Goal: Use online tool/utility: Utilize a website feature to perform a specific function

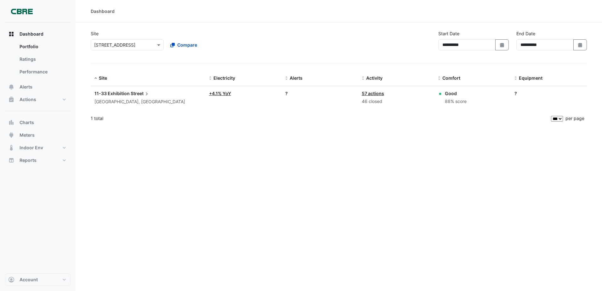
select select "***"
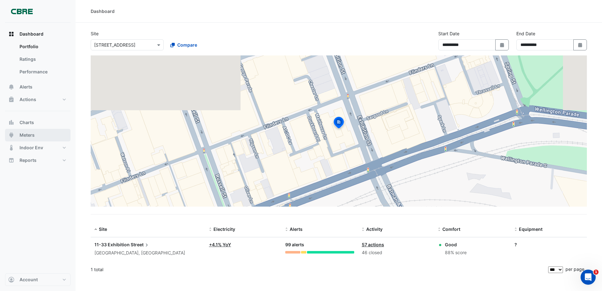
click at [41, 133] on button "Meters" at bounding box center [37, 135] width 65 height 13
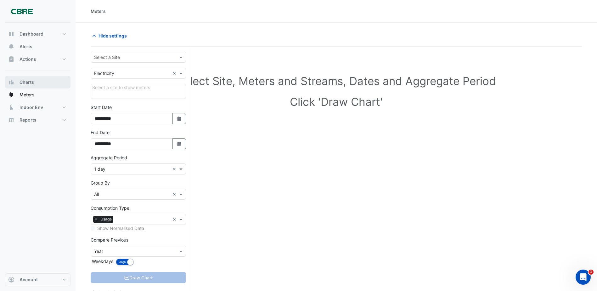
click at [34, 82] on button "Charts" at bounding box center [37, 82] width 65 height 13
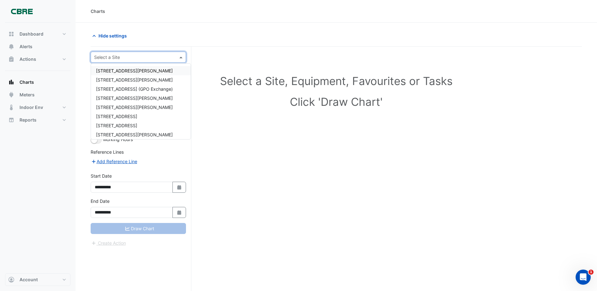
click at [151, 60] on div "Select a Site" at bounding box center [138, 57] width 95 height 11
click at [129, 117] on span "[STREET_ADDRESS]" at bounding box center [116, 116] width 41 height 5
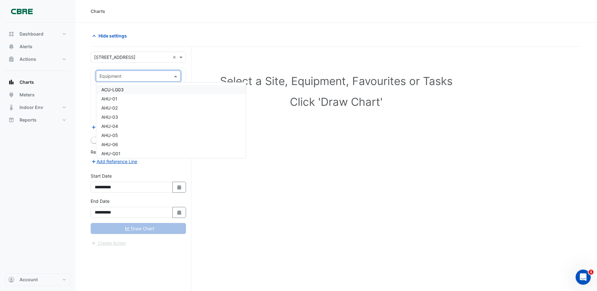
click at [127, 77] on input "text" at bounding box center [131, 76] width 65 height 7
type input "*********"
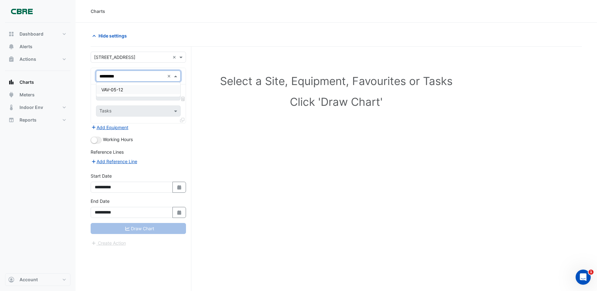
click at [164, 88] on div "VAV-05-12" at bounding box center [138, 89] width 84 height 9
click at [154, 93] on input "text" at bounding box center [134, 95] width 71 height 7
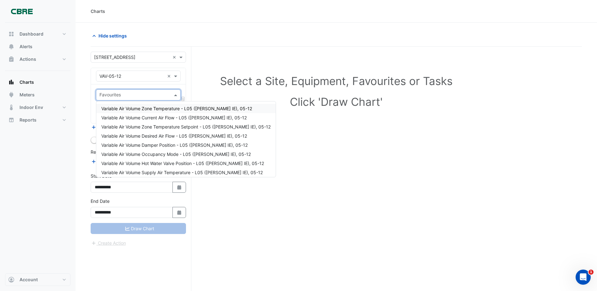
click at [166, 109] on span "Variable Air Volume Zone Temperature - L05 ([PERSON_NAME] IE), 05-12" at bounding box center [176, 108] width 151 height 5
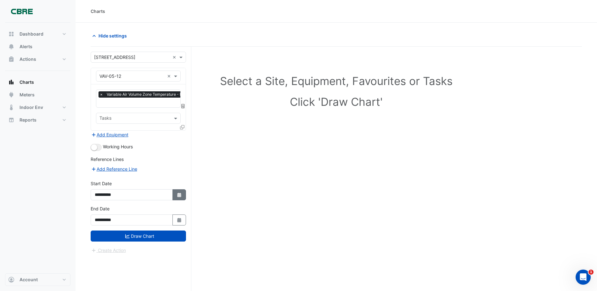
click at [184, 196] on button "Select Date" at bounding box center [180, 194] width 14 height 11
select select "*"
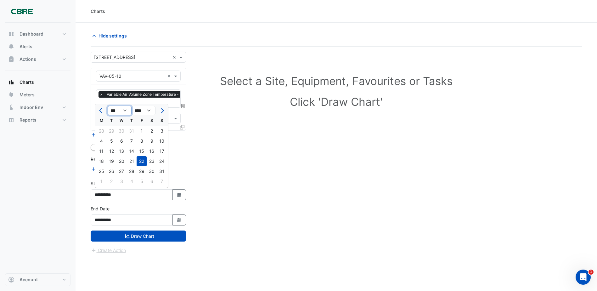
drag, startPoint x: 120, startPoint y: 110, endPoint x: 121, endPoint y: 116, distance: 6.4
click at [120, 110] on select "*** *** *** *** *** *** *** *** ***" at bounding box center [120, 110] width 24 height 9
click at [149, 110] on select "**** **** **** **** **** **** **** **** **** **** ****" at bounding box center [144, 110] width 24 height 9
select select "****"
click at [132, 106] on select "**** **** **** **** **** **** **** **** **** **** ****" at bounding box center [144, 110] width 24 height 9
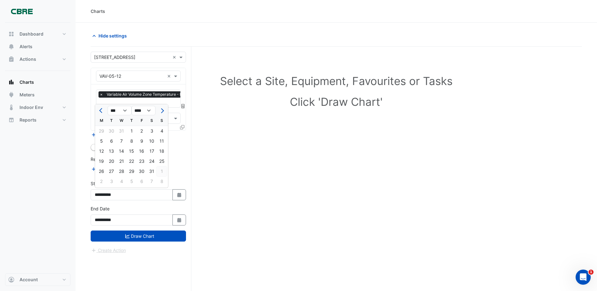
click at [159, 171] on div "1" at bounding box center [162, 171] width 10 height 10
type input "**********"
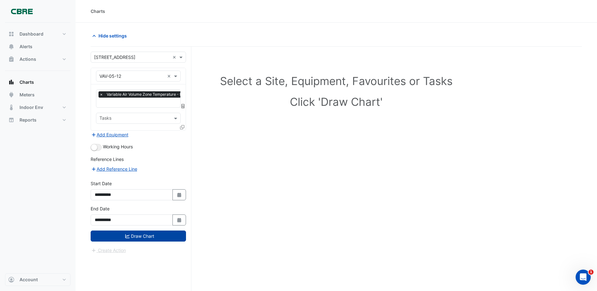
click at [160, 236] on button "Draw Chart" at bounding box center [138, 235] width 95 height 11
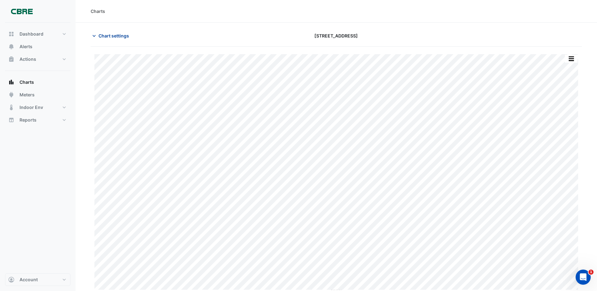
click at [97, 37] on button "Chart settings" at bounding box center [112, 35] width 42 height 11
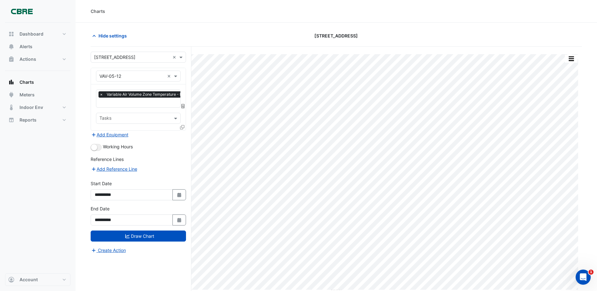
click at [135, 78] on input "text" at bounding box center [131, 76] width 65 height 7
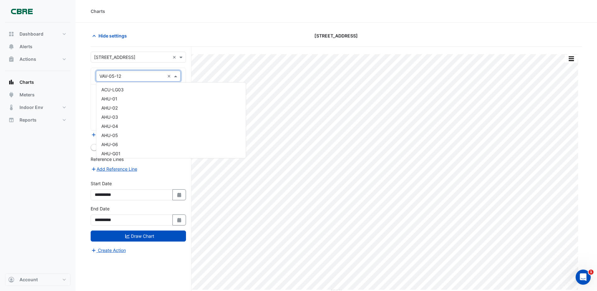
scroll to position [1628, 0]
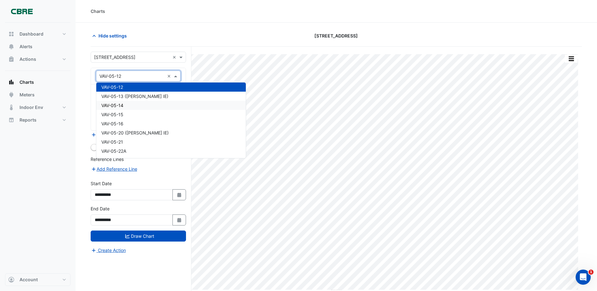
click at [134, 107] on div "VAV-05-14" at bounding box center [171, 105] width 150 height 9
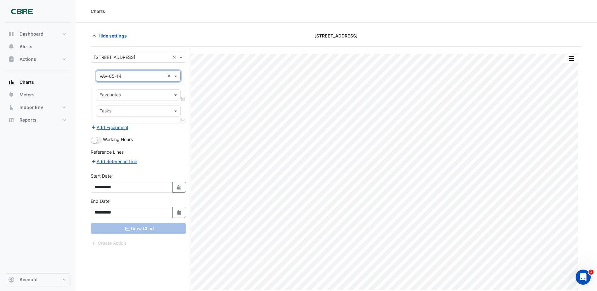
click at [128, 95] on input "text" at bounding box center [134, 95] width 71 height 7
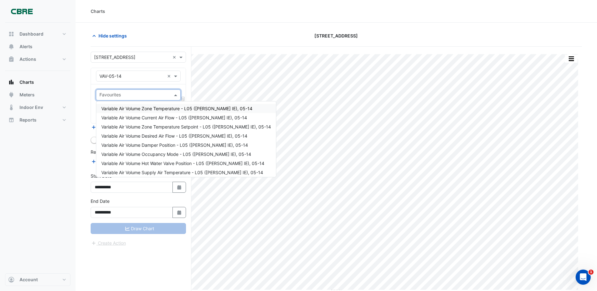
click at [131, 107] on span "Variable Air Volume Zone Temperature - L05 ([PERSON_NAME] IE), 05-14" at bounding box center [176, 108] width 151 height 5
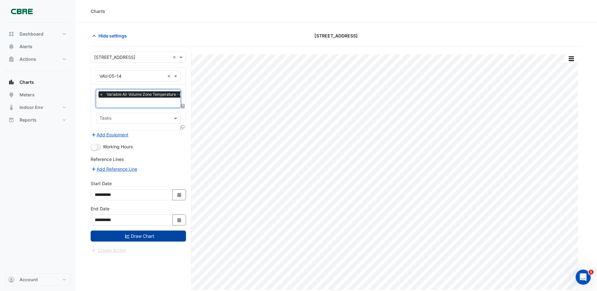
click at [146, 234] on button "Draw Chart" at bounding box center [138, 235] width 95 height 11
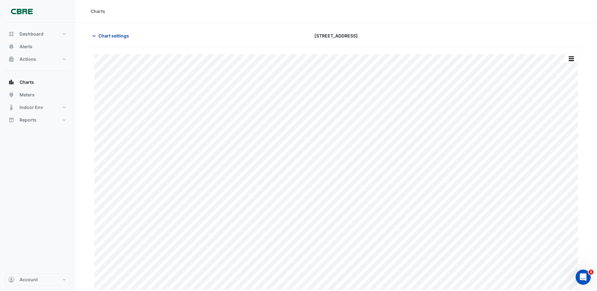
click at [109, 37] on span "Chart settings" at bounding box center [114, 35] width 31 height 7
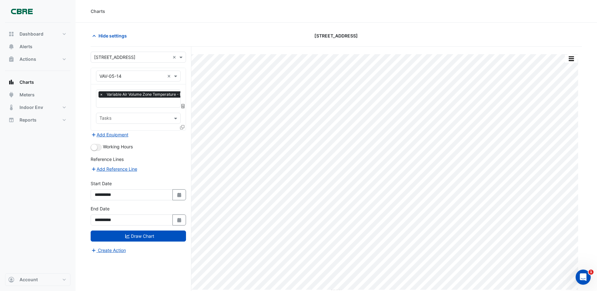
click at [127, 80] on div "Equipment × VAV-05-14 ×" at bounding box center [138, 76] width 85 height 11
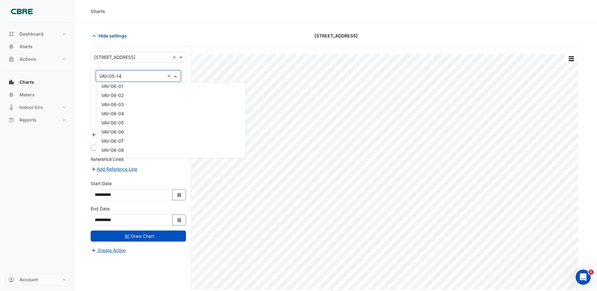
scroll to position [1772, 0]
click at [132, 124] on div "VAV-06-09" at bounding box center [171, 125] width 150 height 9
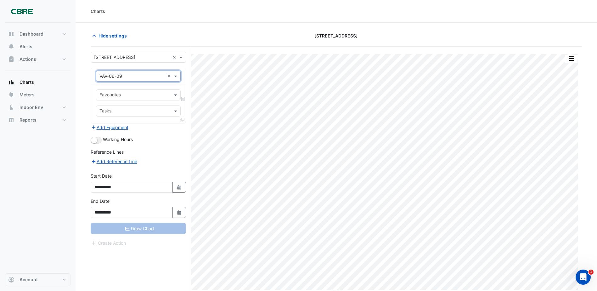
click at [144, 97] on input "text" at bounding box center [134, 95] width 71 height 7
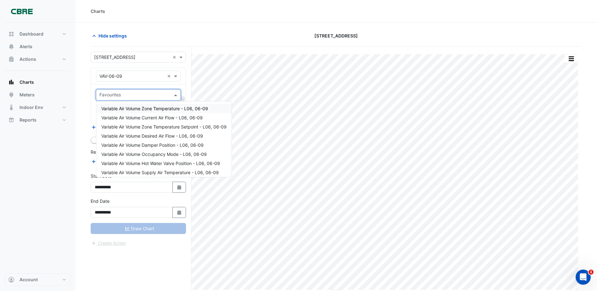
click at [143, 110] on span "Variable Air Volume Zone Temperature - L06, 06-09" at bounding box center [154, 108] width 107 height 5
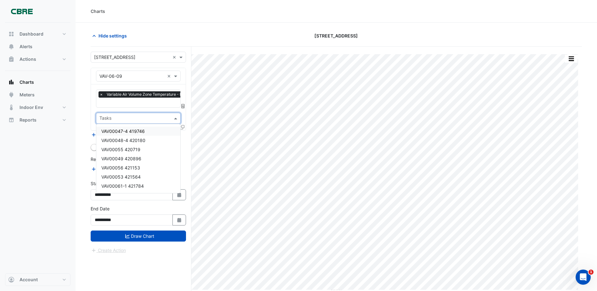
click at [133, 119] on input "text" at bounding box center [134, 119] width 71 height 7
drag, startPoint x: 52, startPoint y: 161, endPoint x: 101, endPoint y: 167, distance: 49.8
click at [53, 161] on div "Dashboard Portfolio Ratings Performance Alerts Actions Site Manager Charts" at bounding box center [37, 148] width 65 height 251
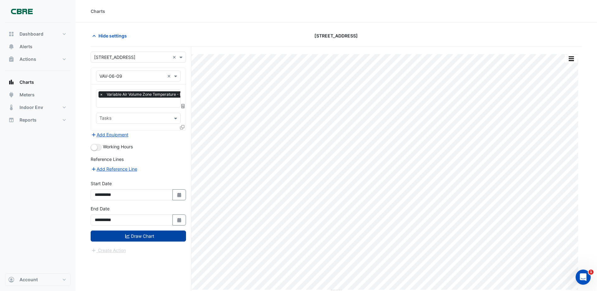
click at [157, 239] on button "Draw Chart" at bounding box center [138, 235] width 95 height 11
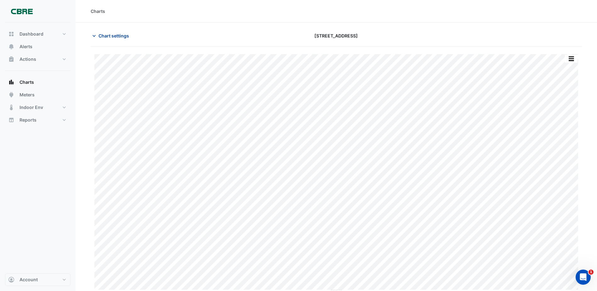
click at [101, 31] on button "Chart settings" at bounding box center [112, 35] width 42 height 11
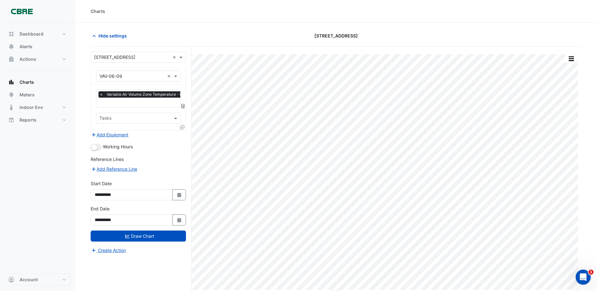
click at [123, 76] on input "text" at bounding box center [131, 76] width 65 height 7
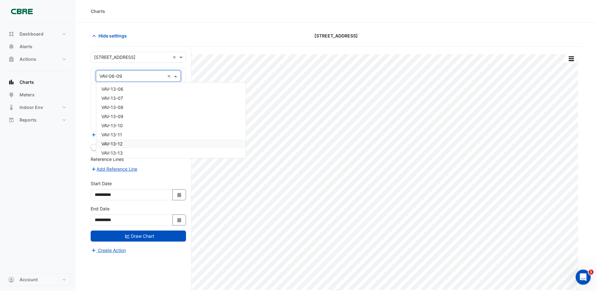
scroll to position [3258, 0]
drag, startPoint x: 131, startPoint y: 112, endPoint x: 131, endPoint y: 133, distance: 20.2
click at [131, 112] on div "VAV-13-08" at bounding box center [171, 108] width 150 height 9
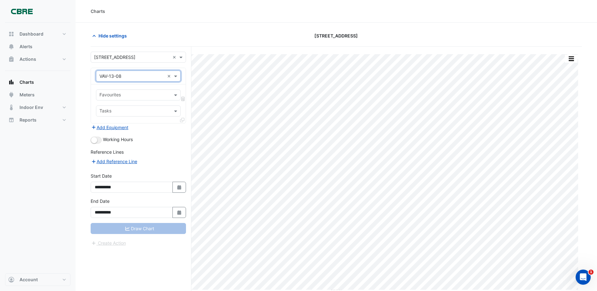
click at [127, 77] on input "text" at bounding box center [131, 76] width 65 height 7
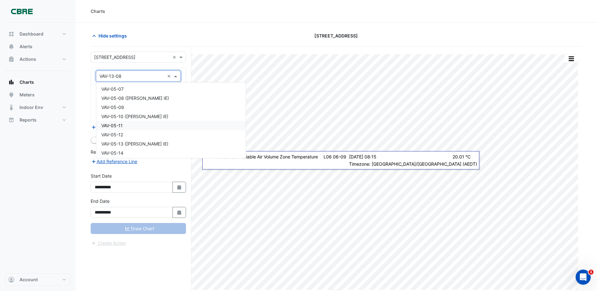
scroll to position [1611, 0]
click at [146, 136] on div "VAV-05-16" at bounding box center [171, 139] width 150 height 9
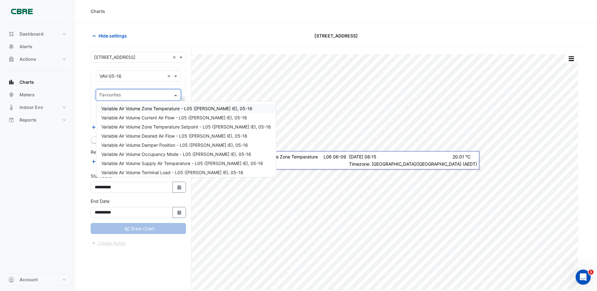
click at [165, 99] on div at bounding box center [134, 96] width 71 height 8
click at [150, 109] on span "Variable Air Volume Zone Temperature - L05 ([PERSON_NAME] IE), 05-16" at bounding box center [176, 108] width 151 height 5
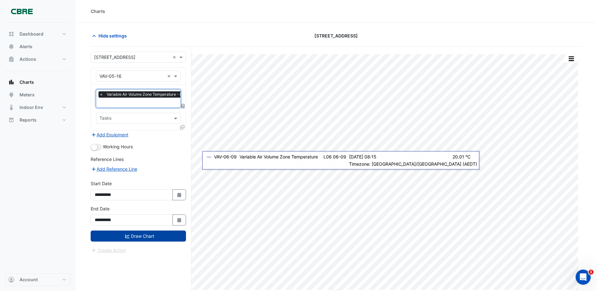
click at [159, 233] on button "Draw Chart" at bounding box center [138, 235] width 95 height 11
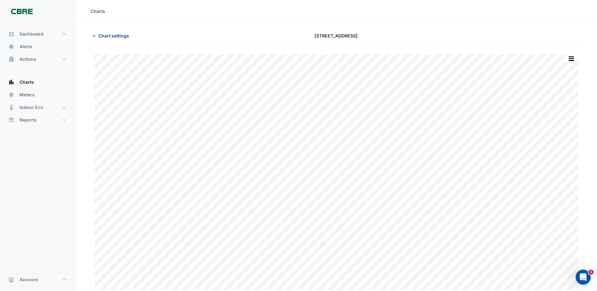
click at [104, 36] on span "Chart settings" at bounding box center [114, 35] width 31 height 7
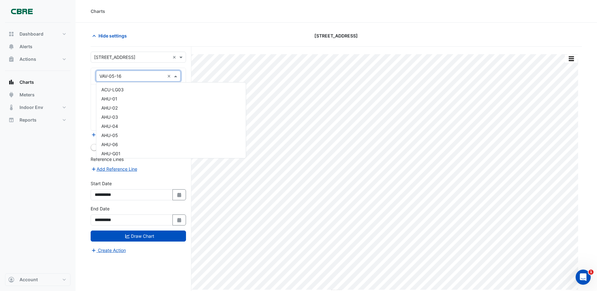
click at [126, 75] on input "text" at bounding box center [131, 76] width 65 height 7
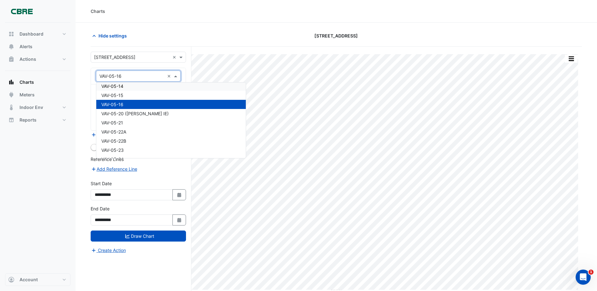
scroll to position [1633, 0]
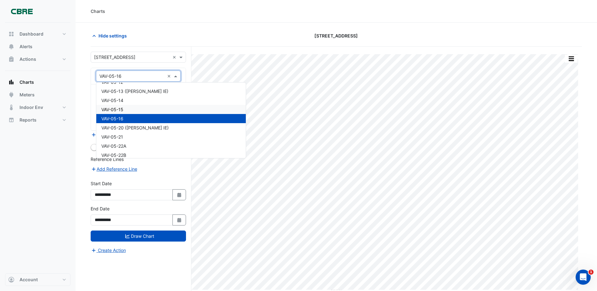
click at [137, 110] on div "VAV-05-15" at bounding box center [171, 109] width 150 height 9
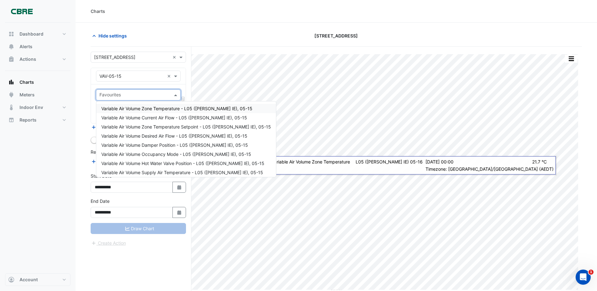
click at [129, 93] on input "text" at bounding box center [134, 95] width 71 height 7
click at [133, 109] on span "Variable Air Volume Zone Temperature - L05 ([PERSON_NAME] IE), 05-15" at bounding box center [176, 108] width 151 height 5
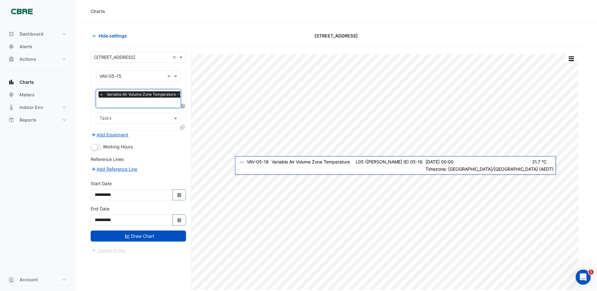
click at [142, 243] on form "**********" at bounding box center [138, 153] width 95 height 202
click at [141, 239] on button "Draw Chart" at bounding box center [138, 235] width 95 height 11
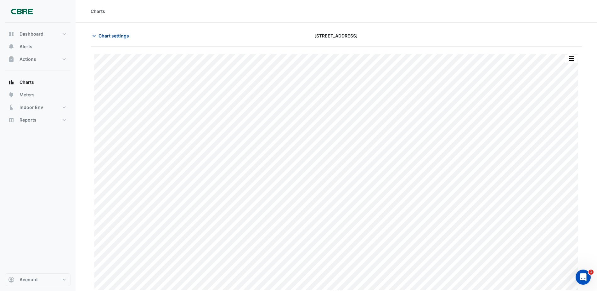
click at [110, 32] on button "Chart settings" at bounding box center [112, 35] width 42 height 11
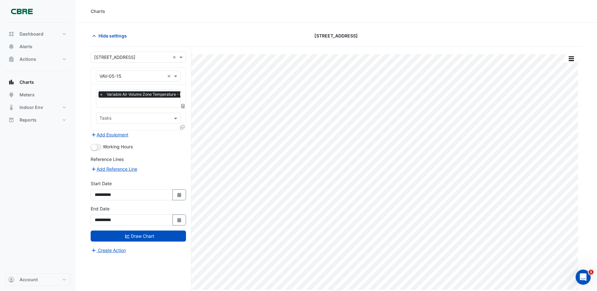
click at [102, 146] on div "Working Hours" at bounding box center [138, 147] width 95 height 8
click at [98, 146] on button "button" at bounding box center [96, 147] width 11 height 7
click at [145, 235] on button "Draw Chart" at bounding box center [138, 235] width 95 height 11
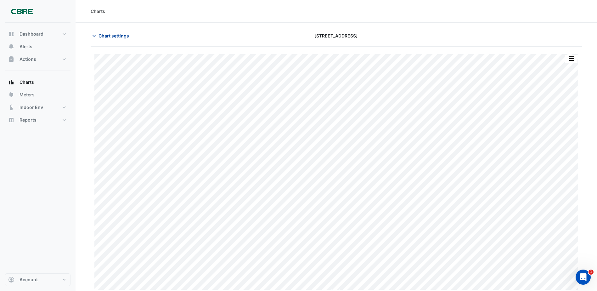
click at [107, 36] on span "Chart settings" at bounding box center [114, 35] width 31 height 7
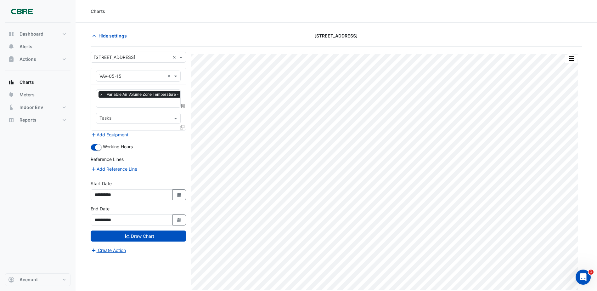
click at [134, 75] on input "text" at bounding box center [131, 76] width 65 height 7
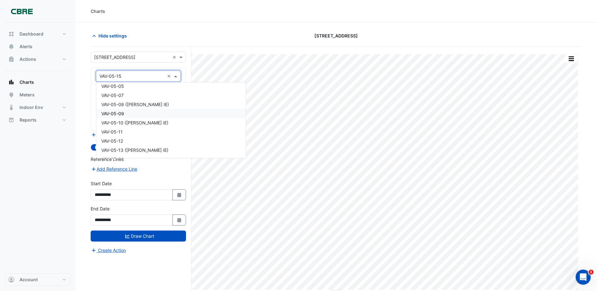
scroll to position [1560, 0]
click at [152, 99] on div "VAV-05-05" at bounding box center [171, 99] width 150 height 9
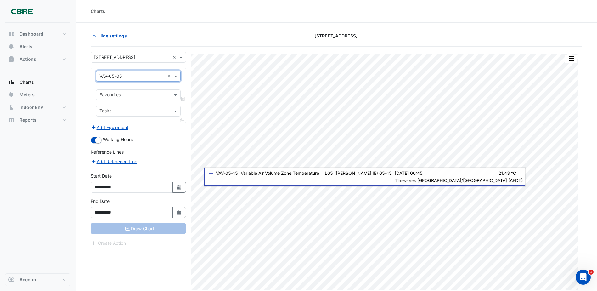
click at [151, 99] on div at bounding box center [134, 96] width 71 height 8
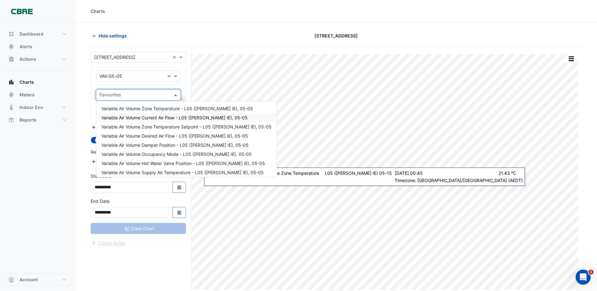
click at [141, 109] on span "Variable Air Volume Zone Temperature - L05 ([PERSON_NAME] IE), 05-05" at bounding box center [177, 108] width 152 height 5
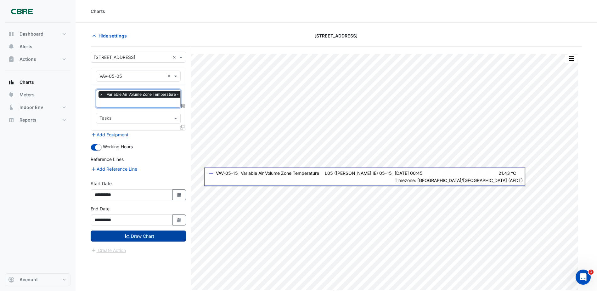
click at [139, 237] on button "Draw Chart" at bounding box center [138, 235] width 95 height 11
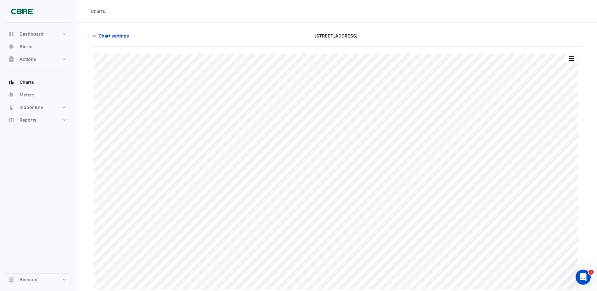
click at [105, 35] on span "Chart settings" at bounding box center [114, 35] width 31 height 7
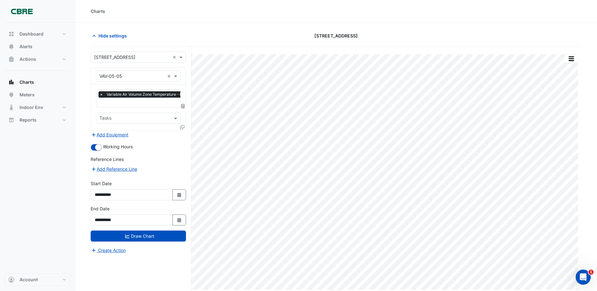
click at [127, 75] on input "text" at bounding box center [131, 76] width 65 height 7
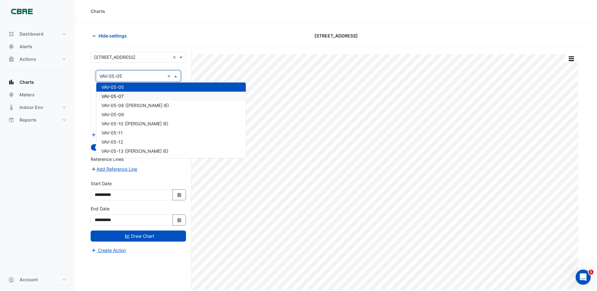
scroll to position [1510, 0]
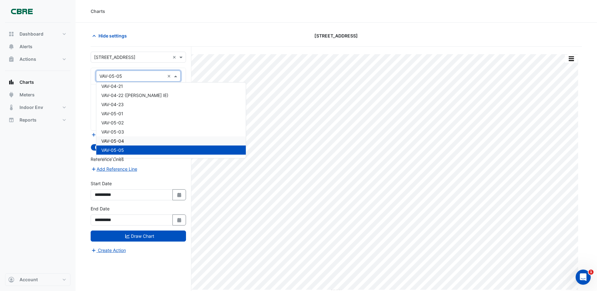
click at [133, 141] on div "VAV-05-04" at bounding box center [171, 140] width 150 height 9
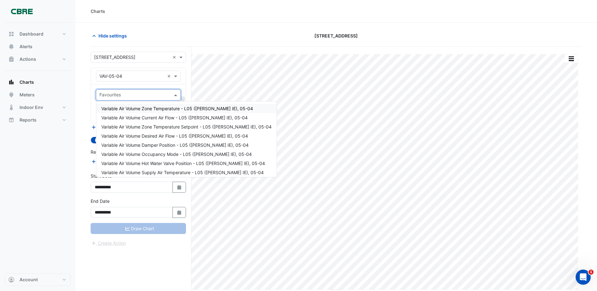
click at [146, 99] on div at bounding box center [134, 96] width 71 height 8
click at [140, 110] on span "Variable Air Volume Zone Temperature - L05 ([PERSON_NAME] IE), 05-04" at bounding box center [177, 108] width 152 height 5
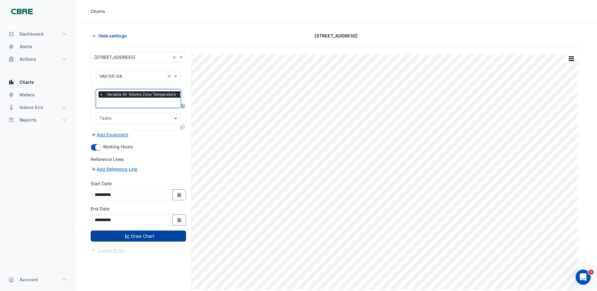
click at [132, 237] on button "Draw Chart" at bounding box center [138, 235] width 95 height 11
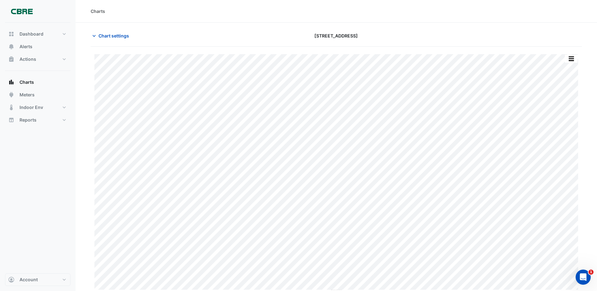
click at [113, 41] on div "Chart settings [STREET_ADDRESS]" at bounding box center [336, 38] width 491 height 16
drag, startPoint x: 113, startPoint y: 38, endPoint x: 116, endPoint y: 42, distance: 4.5
click at [115, 38] on span "Chart settings" at bounding box center [114, 35] width 31 height 7
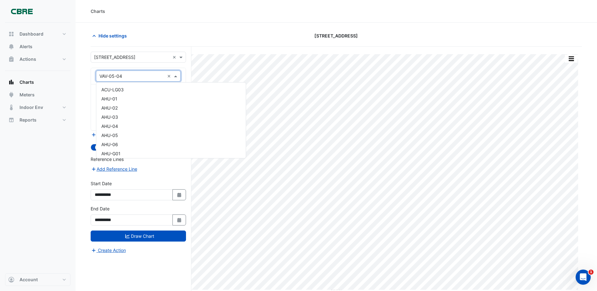
click at [127, 79] on input "text" at bounding box center [131, 76] width 65 height 7
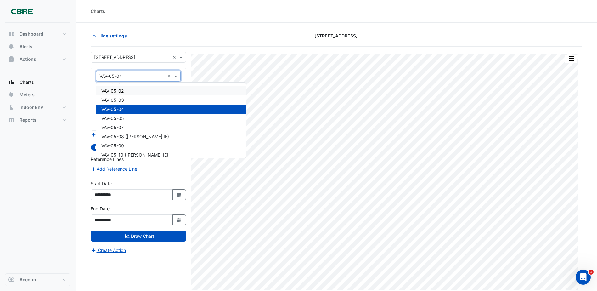
scroll to position [1532, 0]
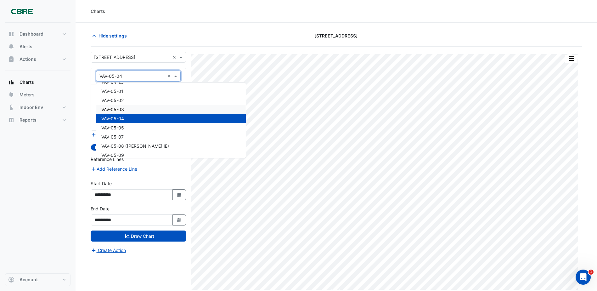
click at [127, 110] on div "VAV-05-03" at bounding box center [171, 109] width 150 height 9
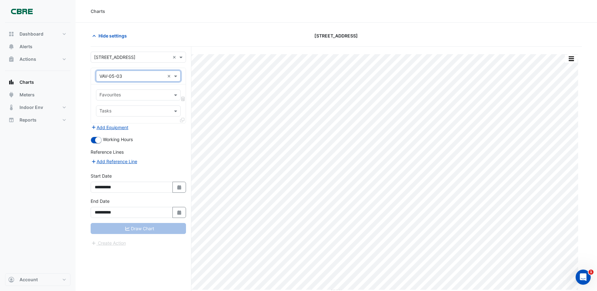
click at [139, 93] on input "text" at bounding box center [134, 95] width 71 height 7
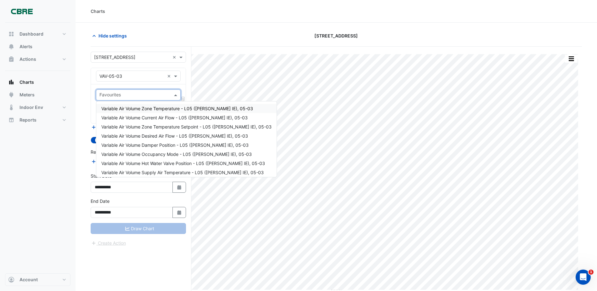
click at [135, 110] on span "Variable Air Volume Zone Temperature - L05 ([PERSON_NAME] IE), 05-03" at bounding box center [177, 108] width 152 height 5
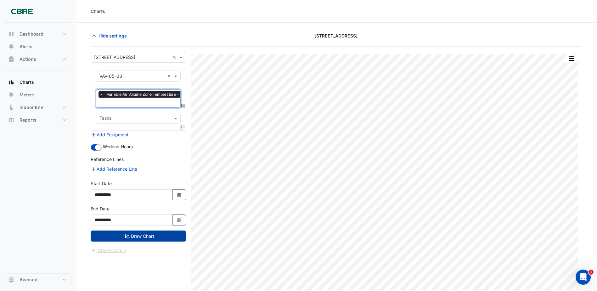
click at [136, 238] on button "Draw Chart" at bounding box center [138, 235] width 95 height 11
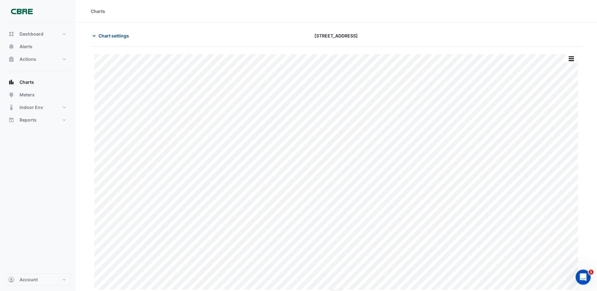
click at [123, 33] on span "Chart settings" at bounding box center [114, 35] width 31 height 7
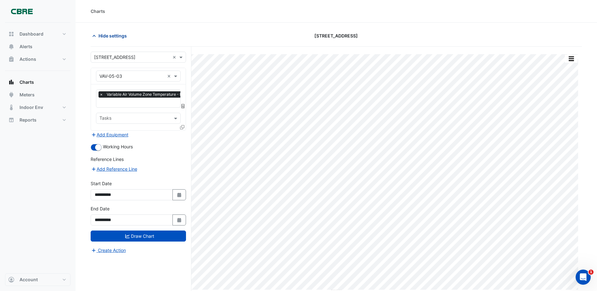
click at [121, 35] on span "Hide settings" at bounding box center [113, 35] width 28 height 7
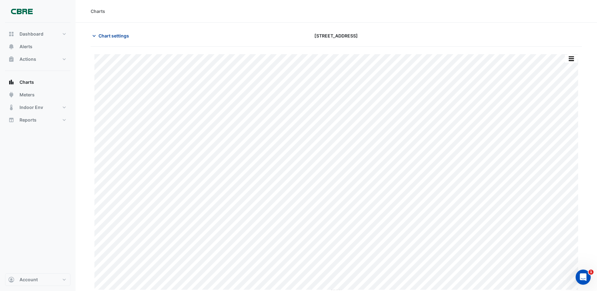
click at [119, 38] on span "Chart settings" at bounding box center [114, 35] width 31 height 7
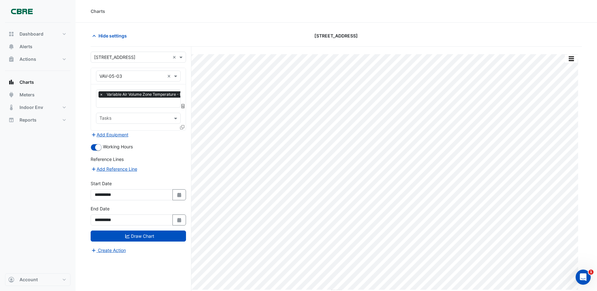
click at [127, 78] on input "text" at bounding box center [131, 76] width 65 height 7
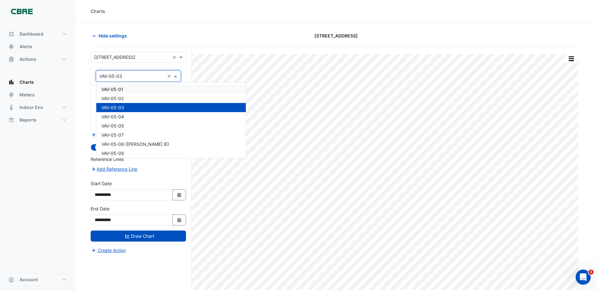
scroll to position [1523, 0]
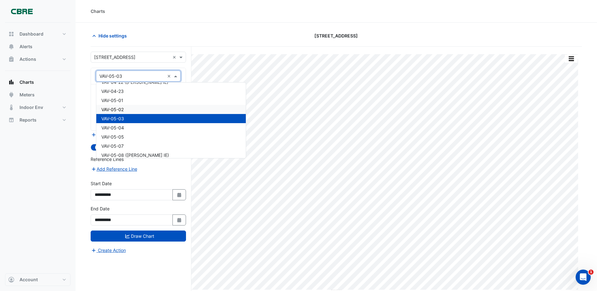
click at [129, 108] on div "VAV-05-02" at bounding box center [171, 109] width 150 height 9
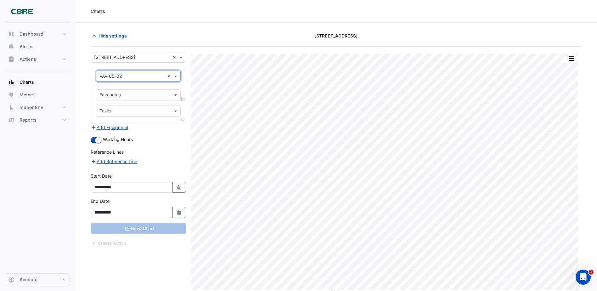
click at [139, 97] on input "text" at bounding box center [134, 95] width 71 height 7
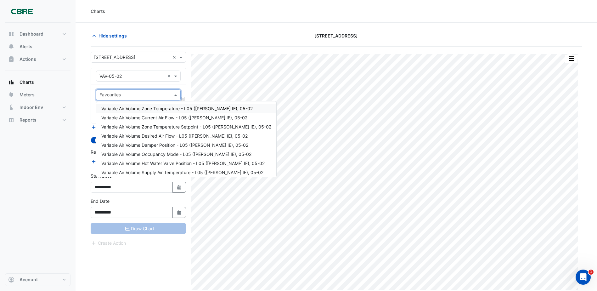
drag, startPoint x: 141, startPoint y: 110, endPoint x: 141, endPoint y: 127, distance: 16.4
click at [141, 110] on span "Variable Air Volume Zone Temperature - L05 ([PERSON_NAME] IE), 05-02" at bounding box center [176, 108] width 151 height 5
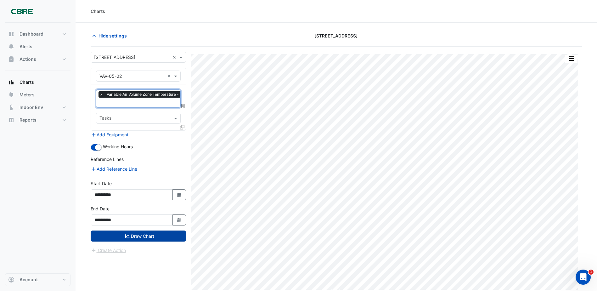
click at [167, 231] on button "Draw Chart" at bounding box center [138, 235] width 95 height 11
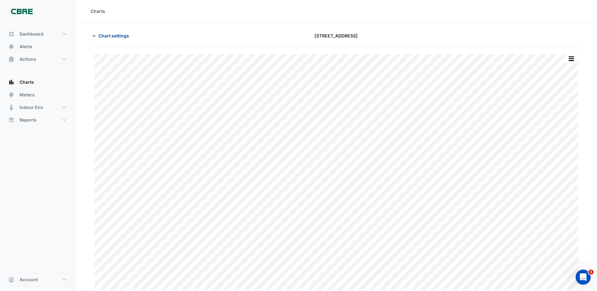
click at [100, 36] on span "Chart settings" at bounding box center [114, 35] width 31 height 7
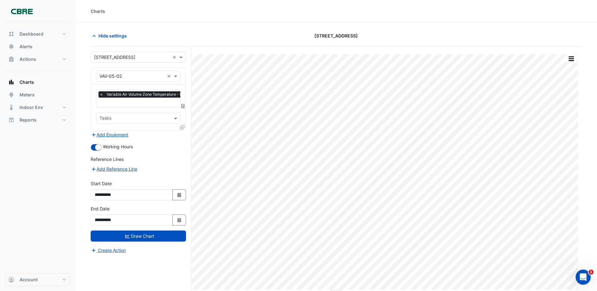
click at [120, 76] on input "text" at bounding box center [131, 76] width 65 height 7
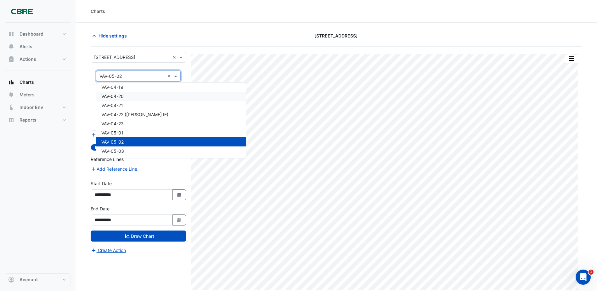
scroll to position [1482, 0]
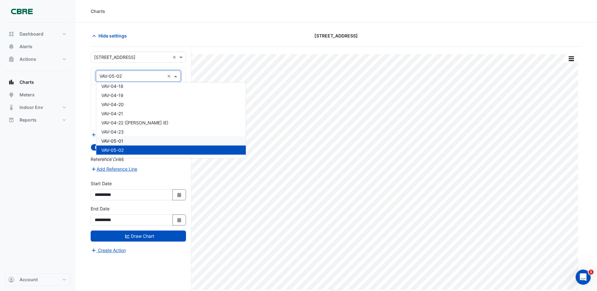
click at [137, 139] on div "VAV-05-01" at bounding box center [171, 140] width 150 height 9
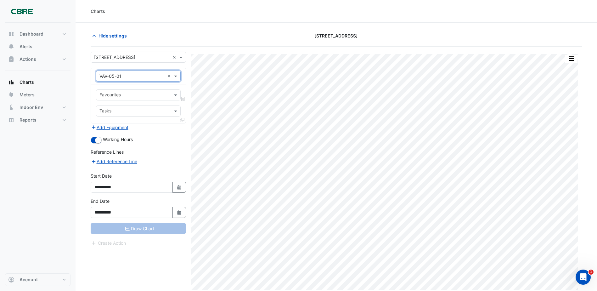
click at [120, 94] on input "text" at bounding box center [134, 95] width 71 height 7
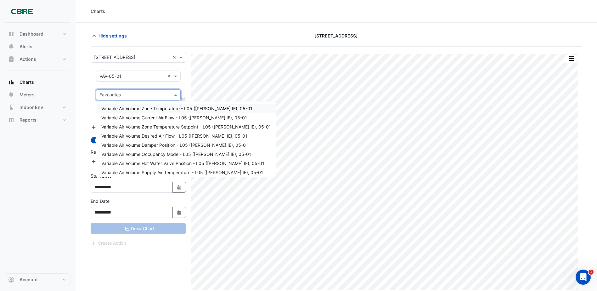
click at [133, 109] on span "Variable Air Volume Zone Temperature - L05 ([PERSON_NAME] IE), 05-01" at bounding box center [176, 108] width 151 height 5
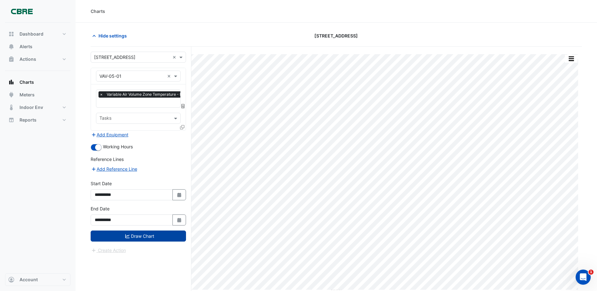
click at [134, 238] on button "Draw Chart" at bounding box center [138, 235] width 95 height 11
